Goal: Task Accomplishment & Management: Manage account settings

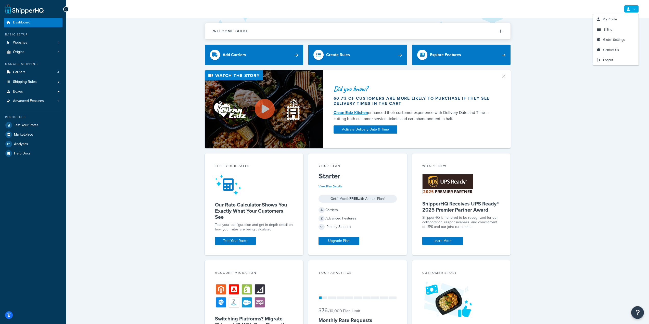
click at [633, 7] on link at bounding box center [631, 9] width 15 height 8
click at [614, 28] on link "Billing" at bounding box center [615, 29] width 45 height 10
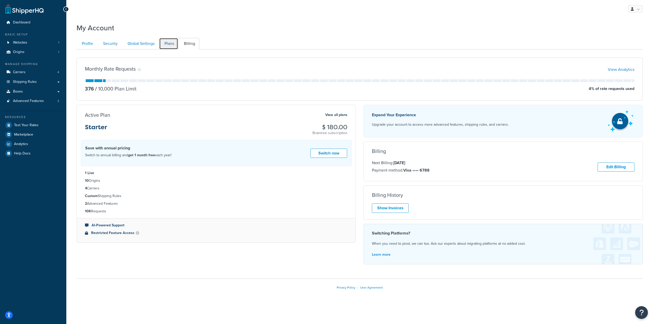
click at [166, 44] on link "Plans" at bounding box center [168, 43] width 19 height 11
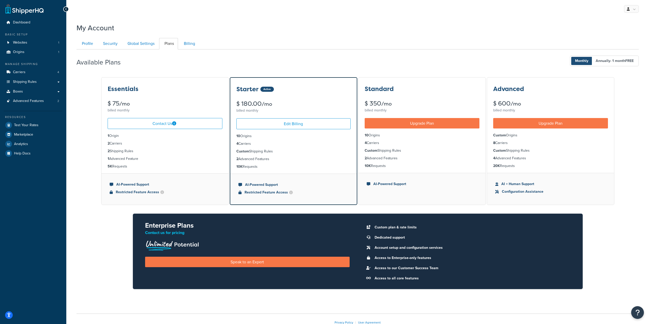
click at [67, 10] on icon at bounding box center [66, 9] width 2 height 4
